Goal: Check status: Check status

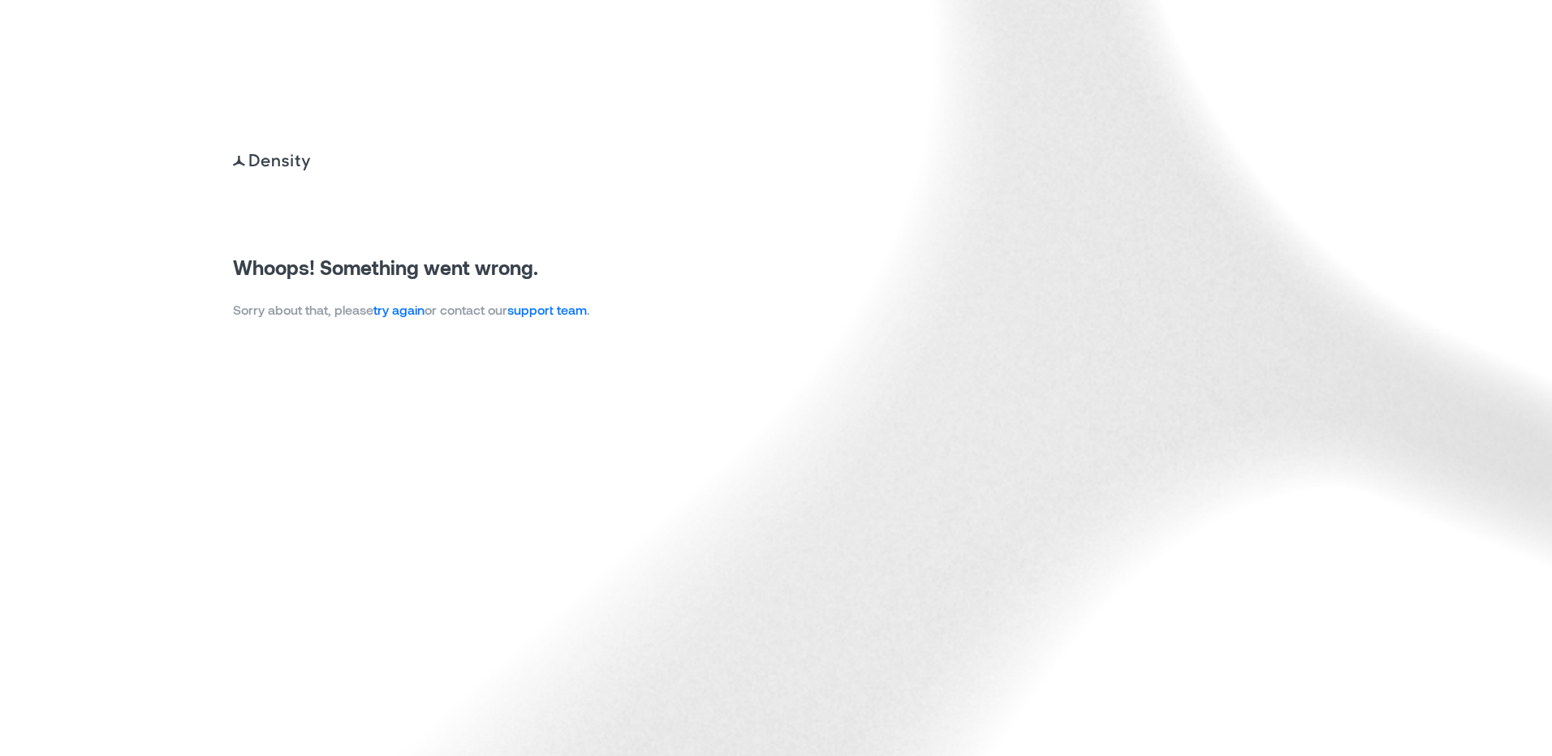
click at [394, 312] on link "try again" at bounding box center [398, 309] width 51 height 15
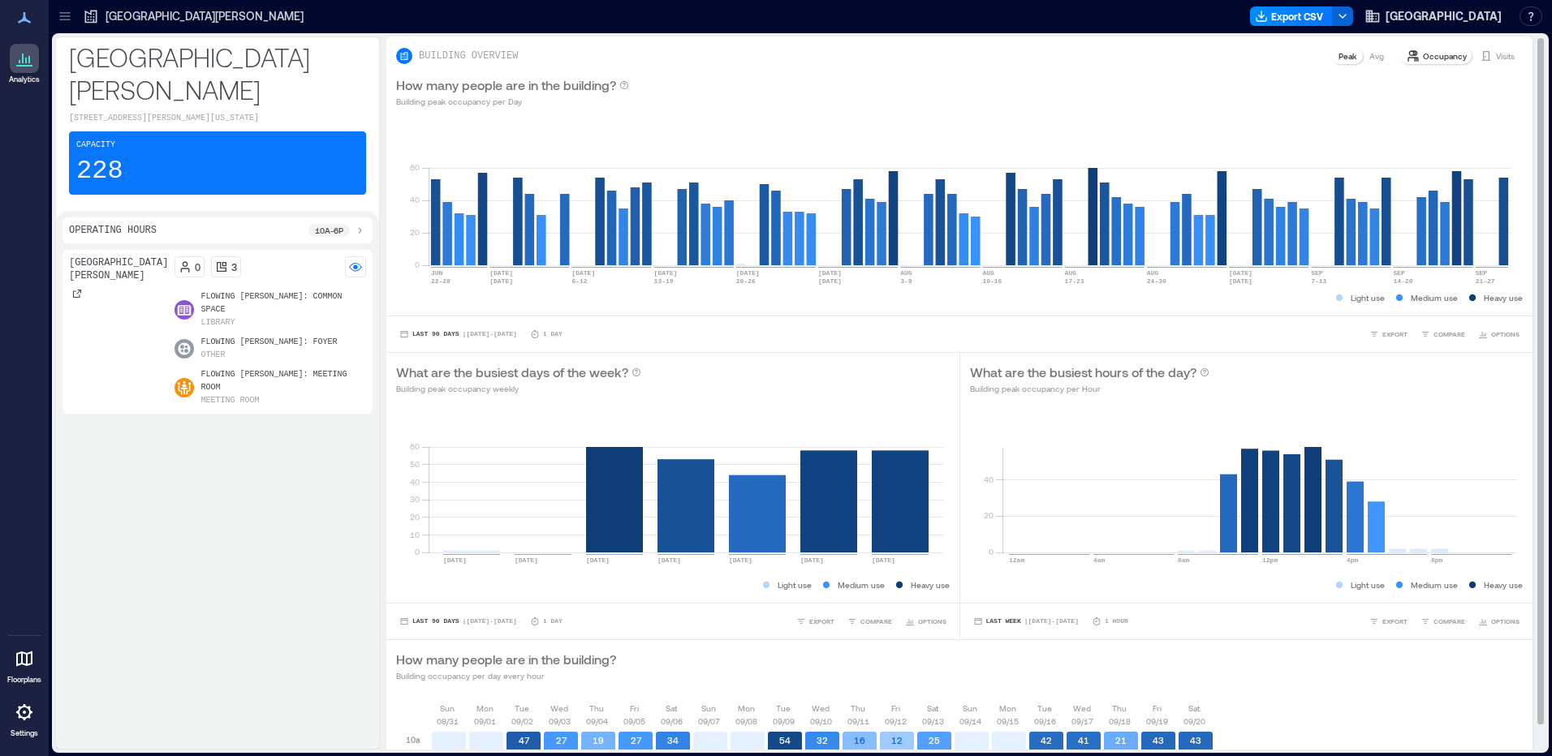
click at [1496, 54] on p "Visits" at bounding box center [1505, 56] width 19 height 13
